Goal: Check status

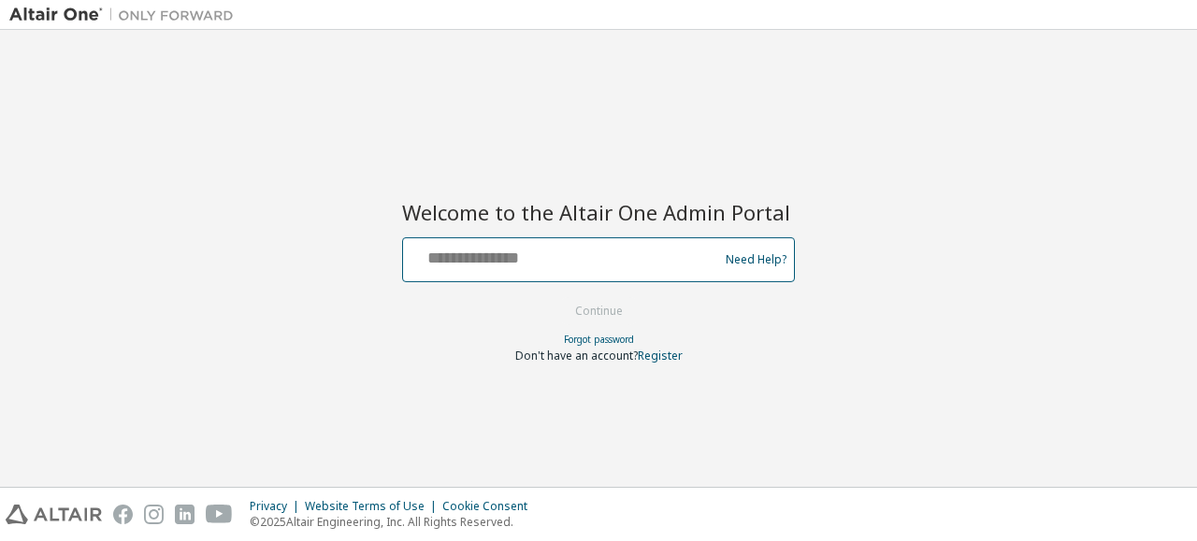
click at [541, 262] on input "text" at bounding box center [563, 255] width 306 height 27
type input "**********"
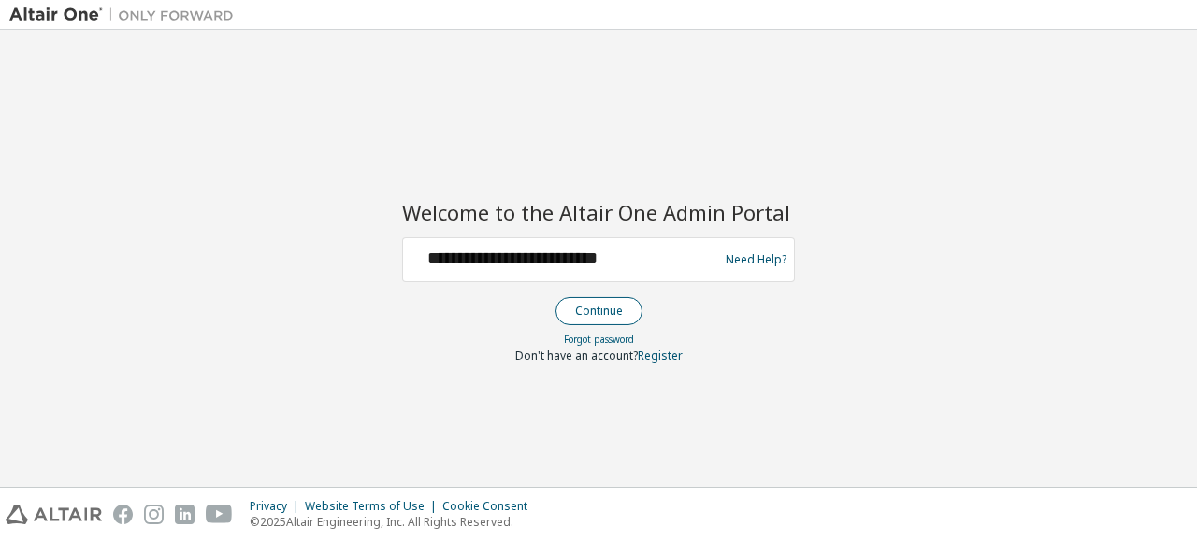
click at [589, 311] on button "Continue" at bounding box center [598, 311] width 87 height 28
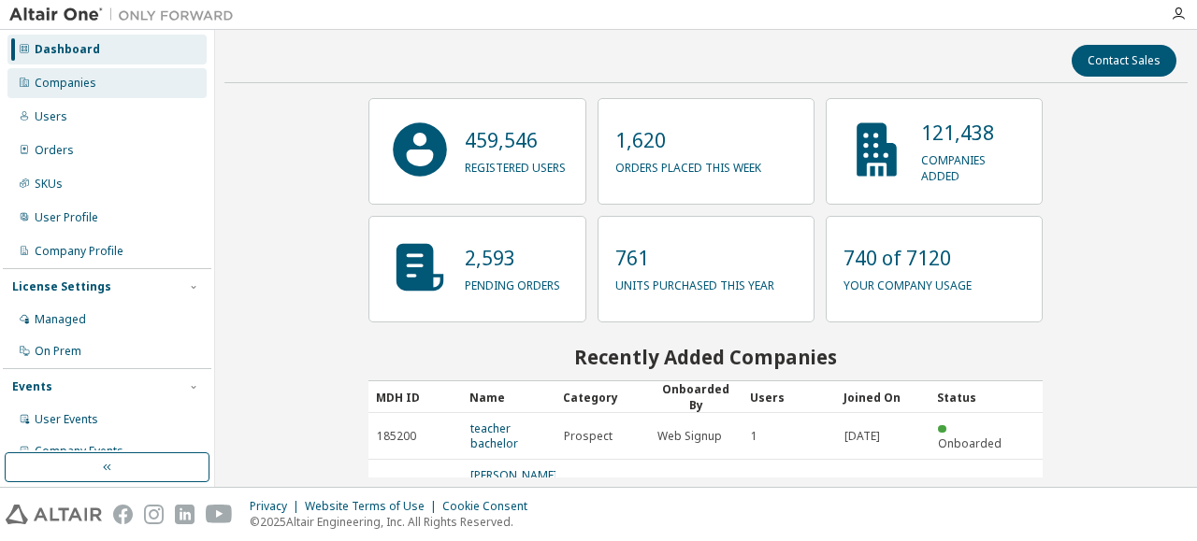
click at [74, 88] on div "Companies" at bounding box center [66, 83] width 62 height 15
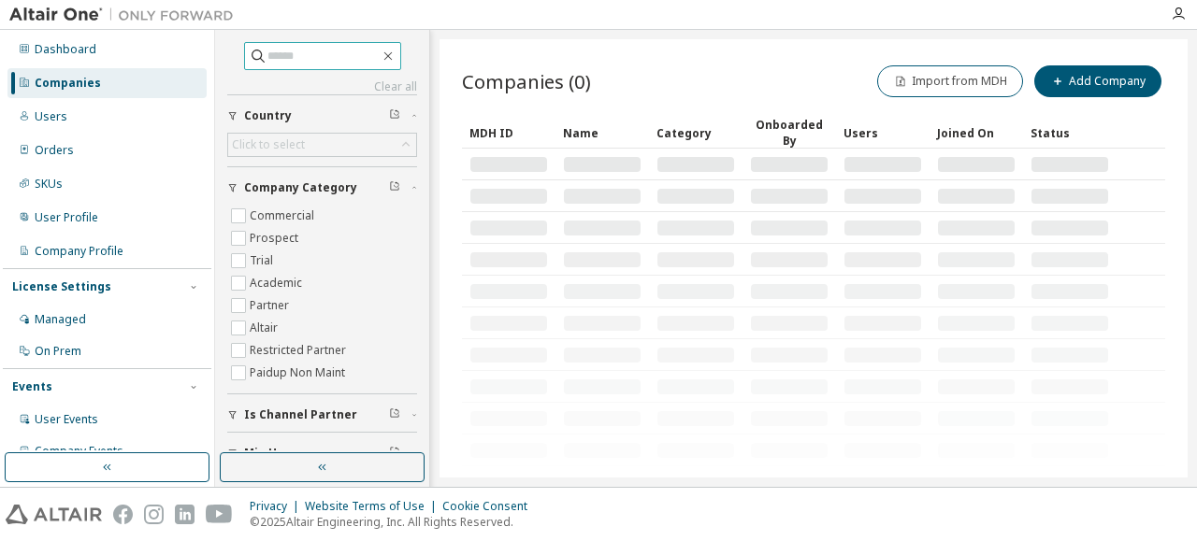
click at [291, 61] on input "text" at bounding box center [323, 56] width 112 height 19
paste input "****"
type input "****"
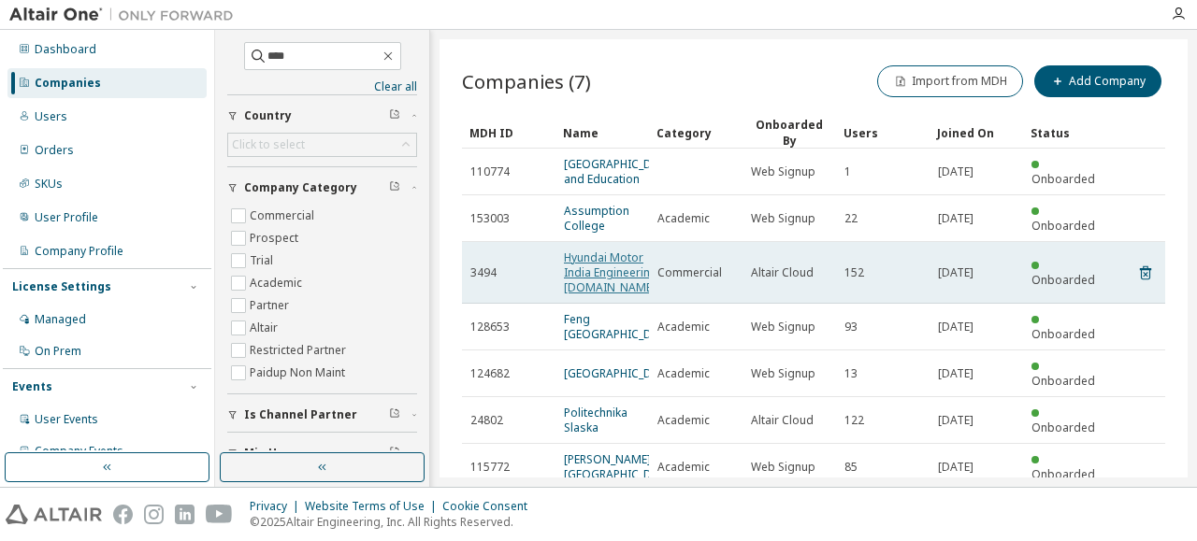
click at [578, 284] on link "Hyundai Motor India Engineering Pvt.Ltd." at bounding box center [611, 273] width 94 height 46
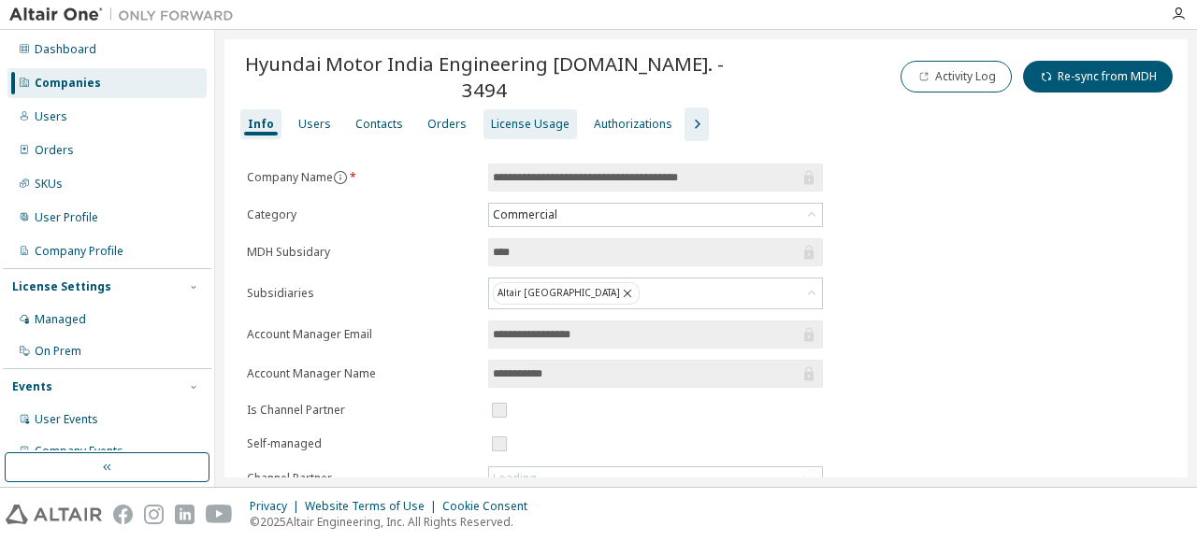
click at [516, 117] on div "License Usage" at bounding box center [530, 124] width 79 height 15
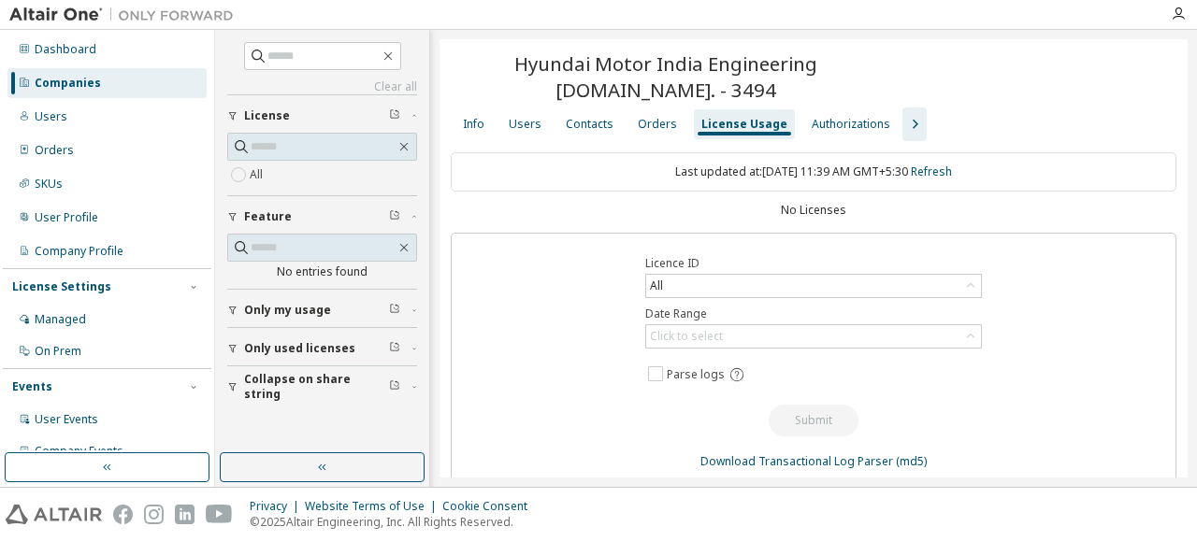
scroll to position [22, 0]
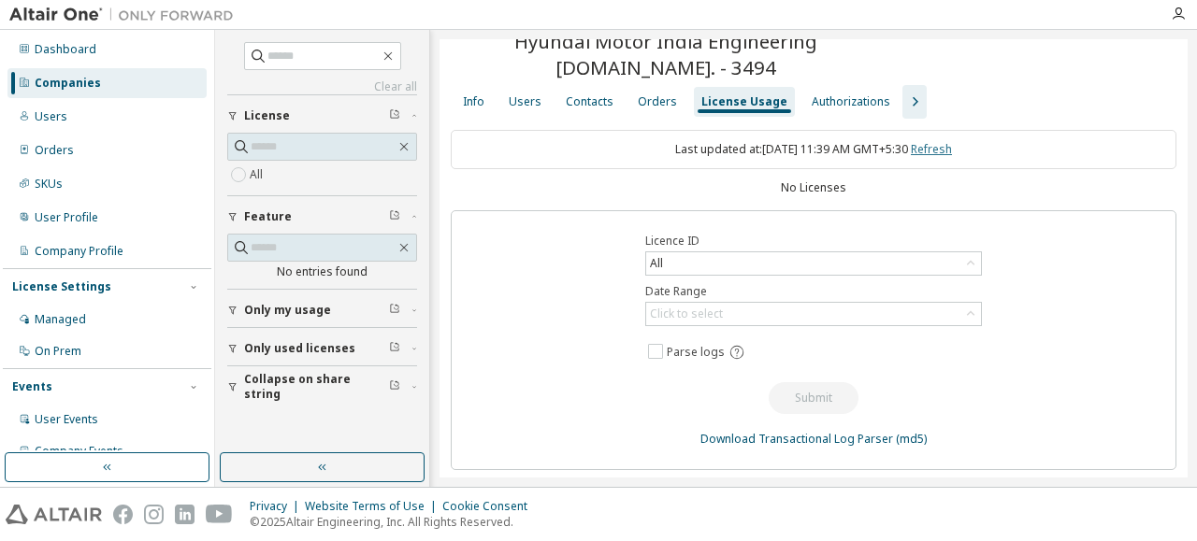
click at [932, 152] on link "Refresh" at bounding box center [931, 149] width 41 height 16
click at [703, 152] on div "Last updated at: Tue 2025-09-09 11:40 AM GMT+5:30 Refresh" at bounding box center [814, 149] width 726 height 39
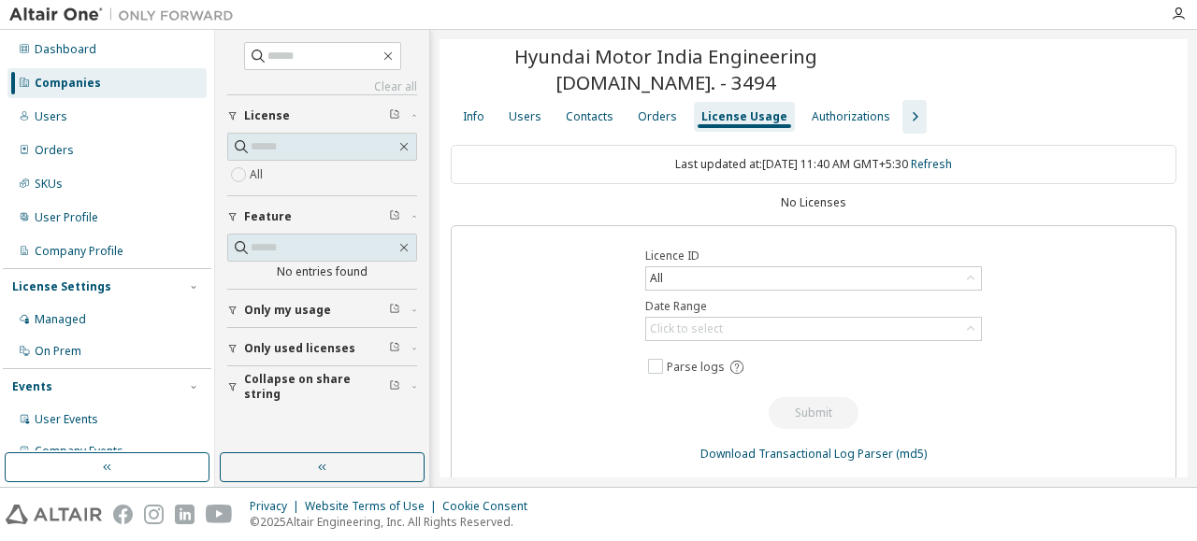
scroll to position [0, 0]
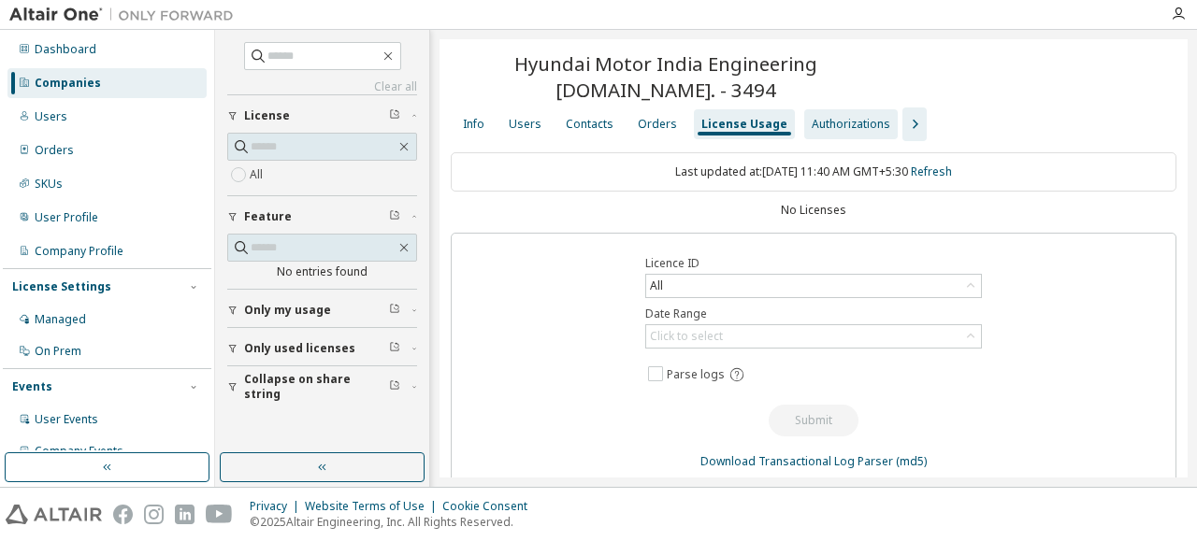
click at [844, 130] on div "Authorizations" at bounding box center [851, 124] width 79 height 15
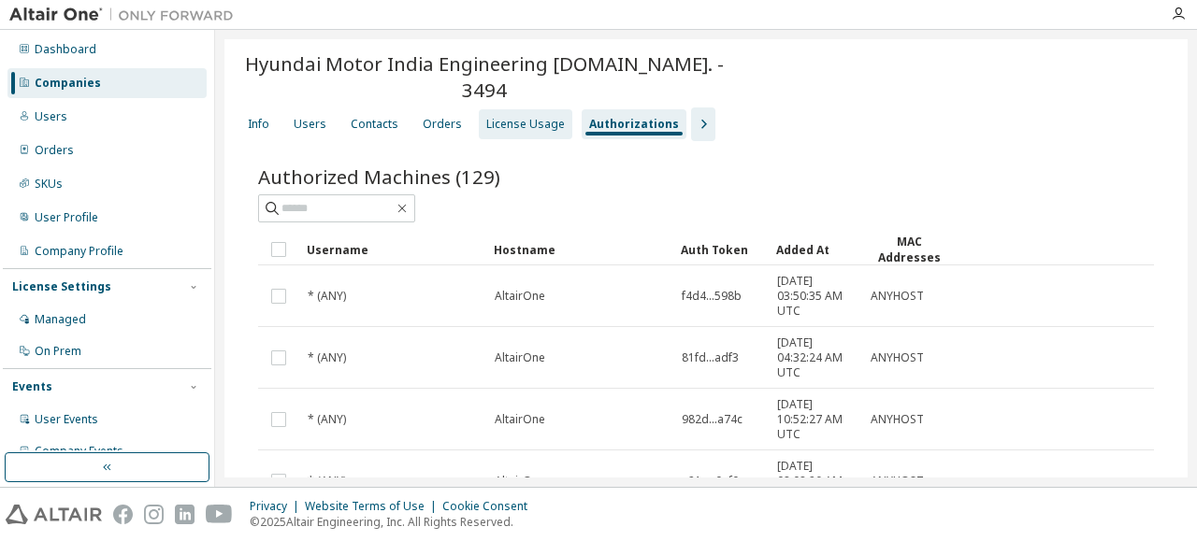
click at [496, 117] on div "License Usage" at bounding box center [525, 124] width 79 height 15
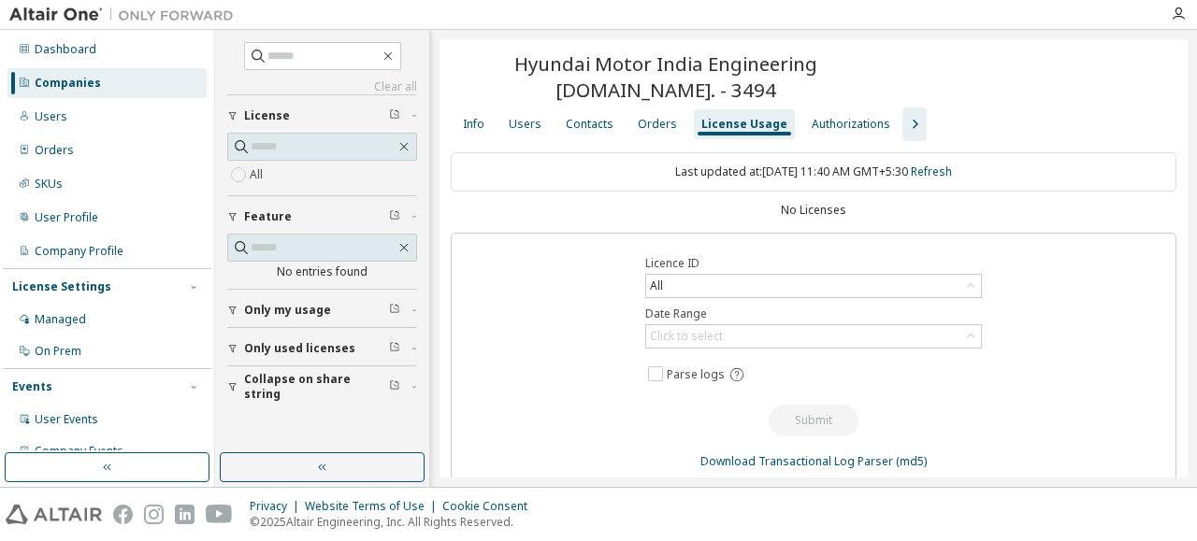
drag, startPoint x: 1060, startPoint y: 470, endPoint x: 1189, endPoint y: 457, distance: 129.7
click at [1171, 482] on div "Clear all Collapse on share string Only used licenses Only my usage Feature No …" at bounding box center [706, 258] width 982 height 457
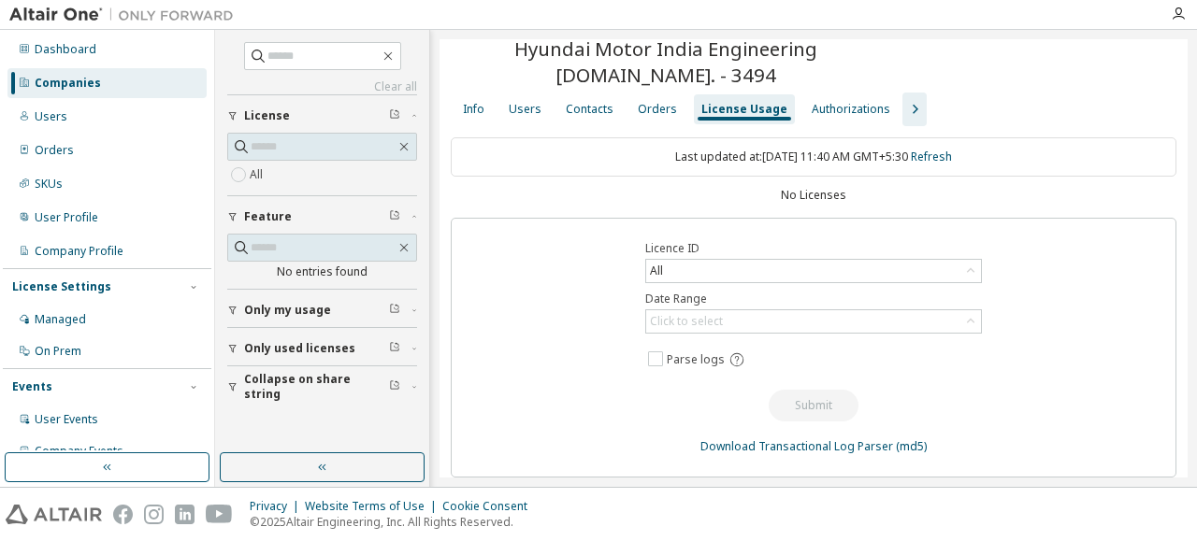
scroll to position [22, 0]
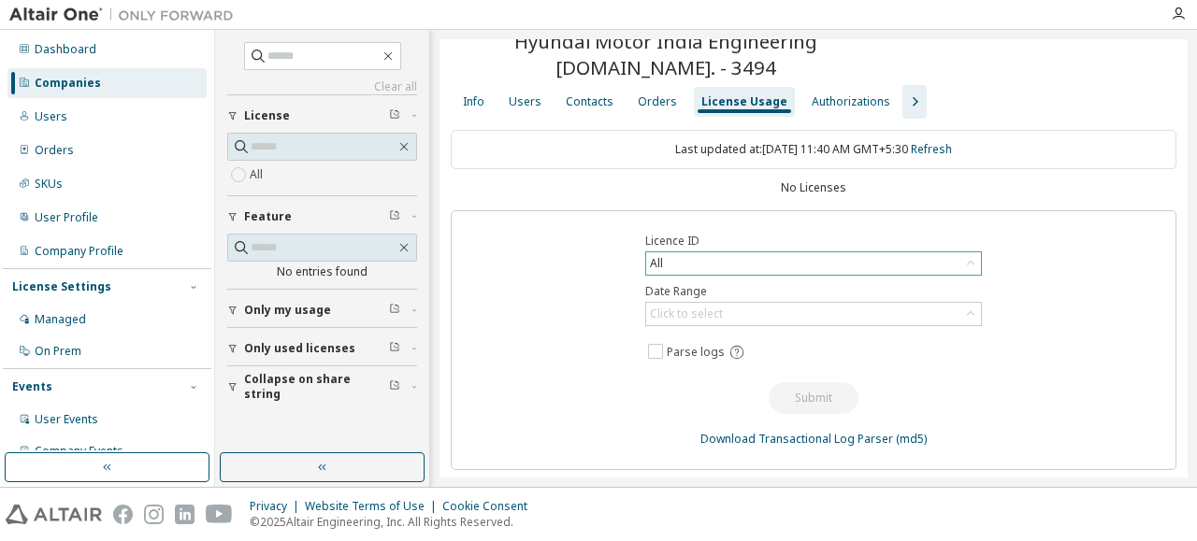
click at [961, 266] on icon at bounding box center [970, 263] width 19 height 19
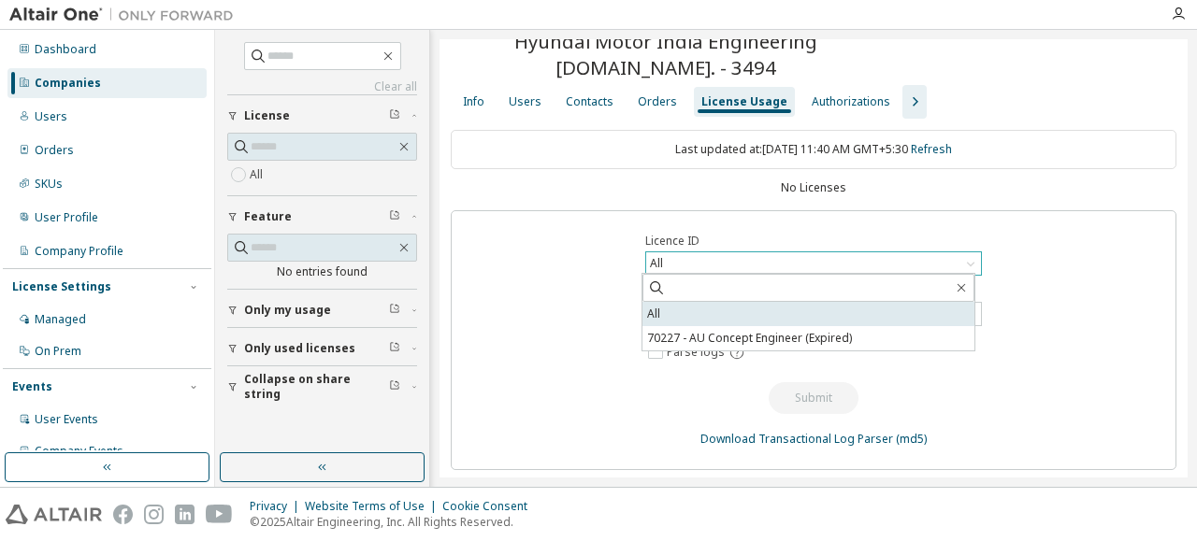
click at [707, 317] on li "All" at bounding box center [808, 314] width 332 height 24
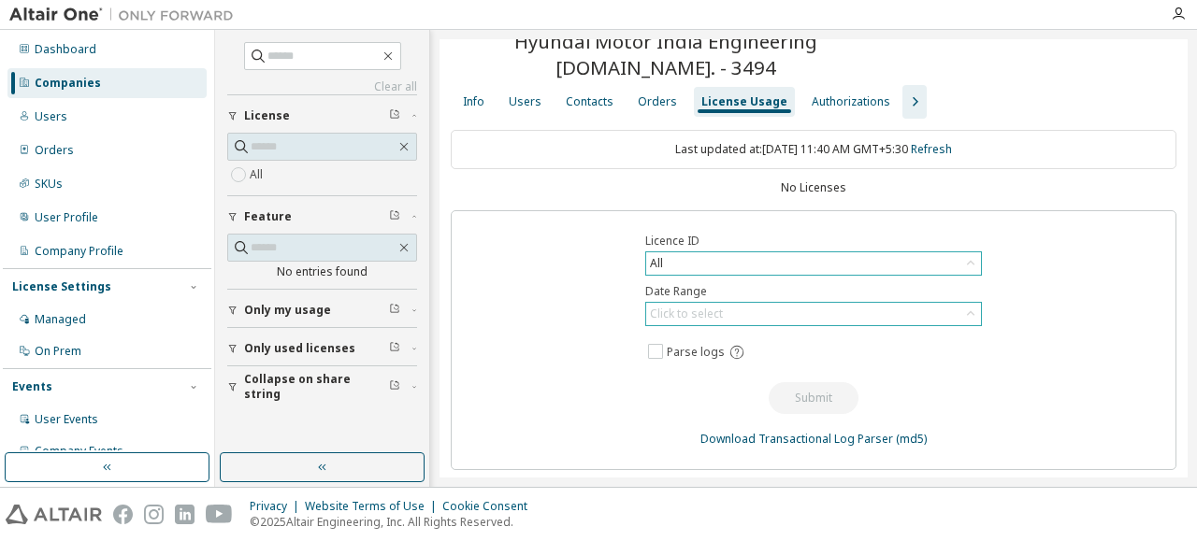
click at [685, 309] on div "Click to select" at bounding box center [686, 314] width 73 height 15
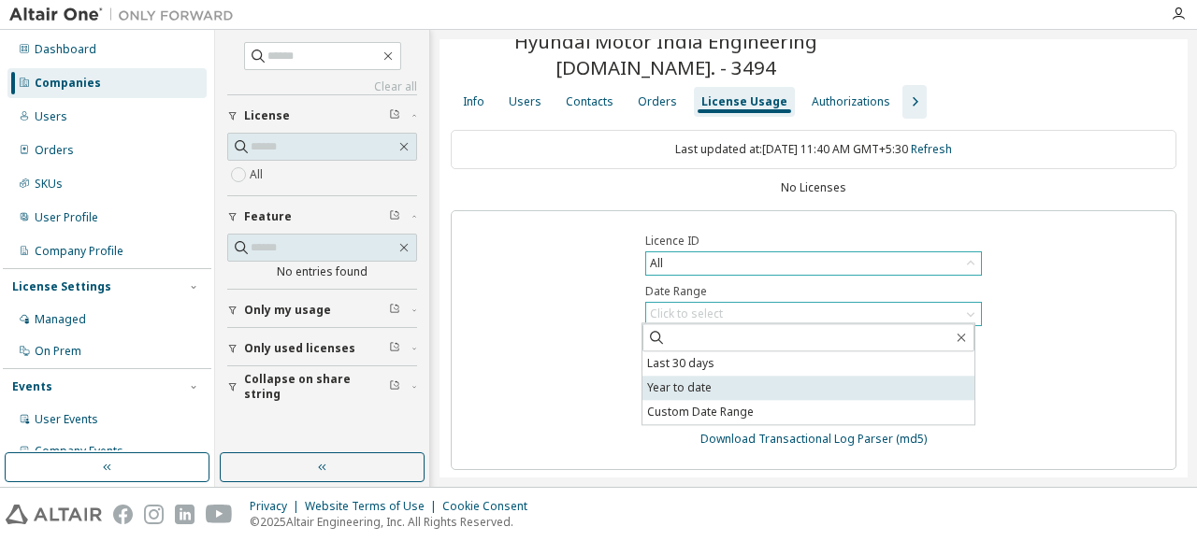
click at [699, 390] on li "Year to date" at bounding box center [808, 388] width 332 height 24
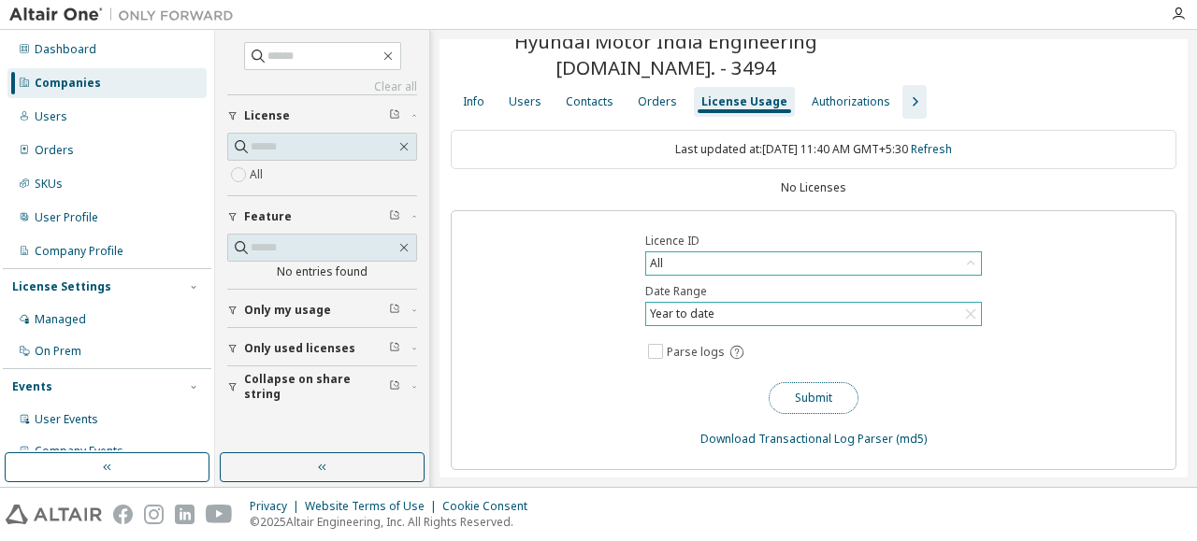
click at [834, 394] on button "Submit" at bounding box center [814, 398] width 90 height 32
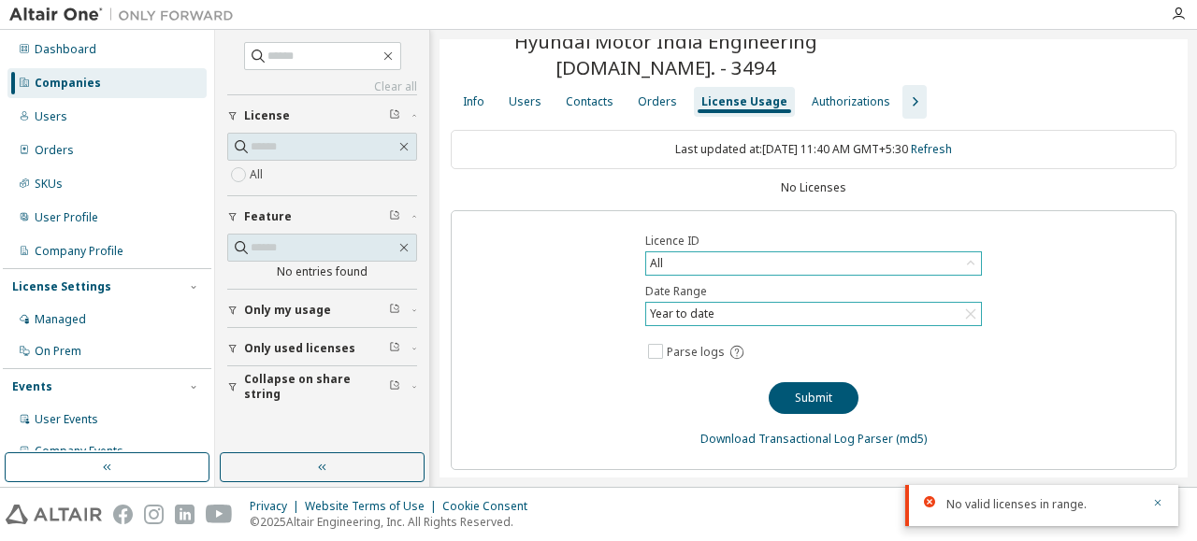
click at [1161, 495] on div "No valid licenses in range." at bounding box center [1041, 505] width 273 height 41
click at [295, 352] on button "Only used licenses" at bounding box center [322, 348] width 190 height 41
